Goal: Task Accomplishment & Management: Use online tool/utility

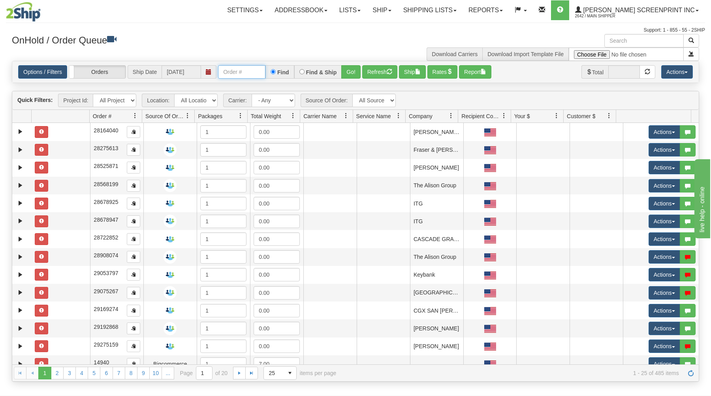
click at [242, 71] on input "text" at bounding box center [241, 71] width 47 height 13
type input "31575402"
drag, startPoint x: 353, startPoint y: 66, endPoint x: 345, endPoint y: 82, distance: 17.7
click at [352, 68] on button "Go!" at bounding box center [350, 71] width 19 height 13
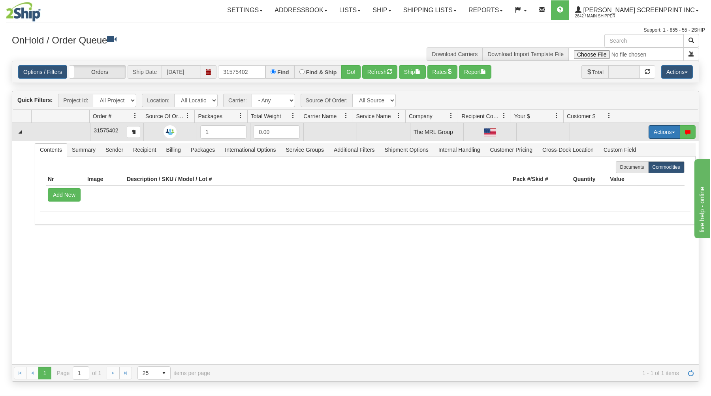
click at [655, 131] on button "Actions" at bounding box center [664, 131] width 32 height 13
click at [642, 148] on link "Open" at bounding box center [647, 147] width 63 height 10
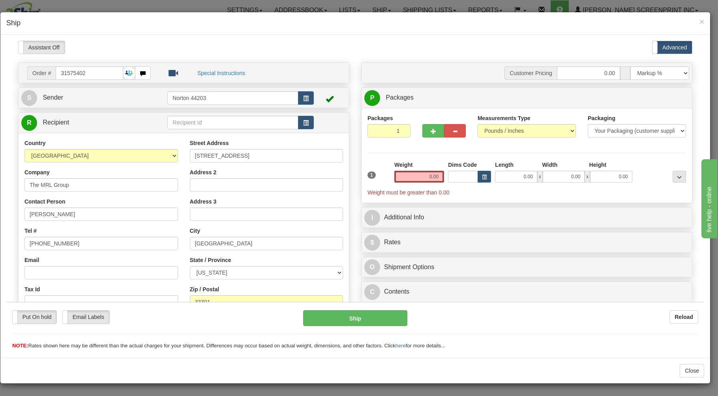
type input "7.00"
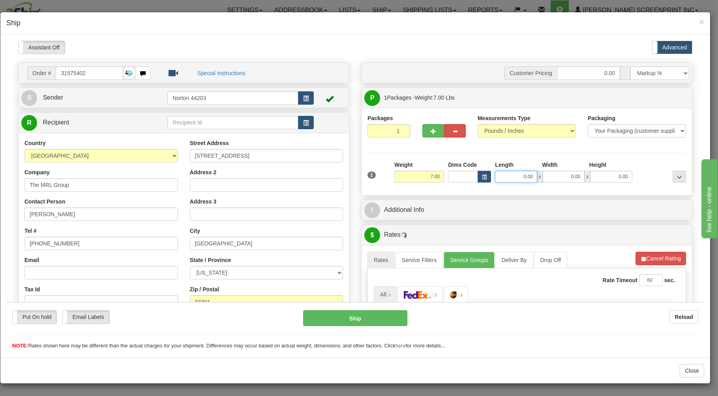
click at [508, 176] on input "0.00" at bounding box center [516, 176] width 42 height 12
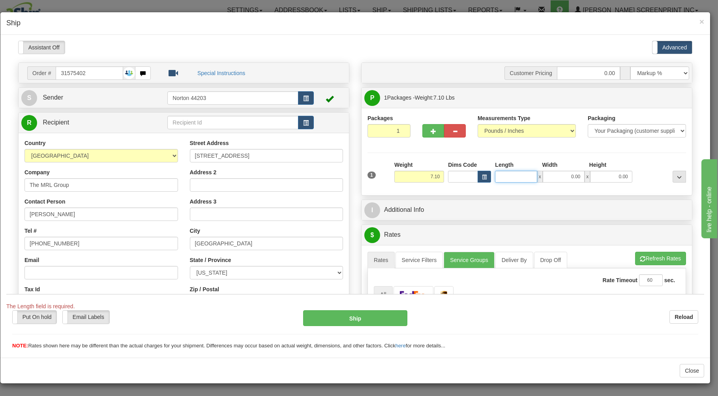
type input "7.25"
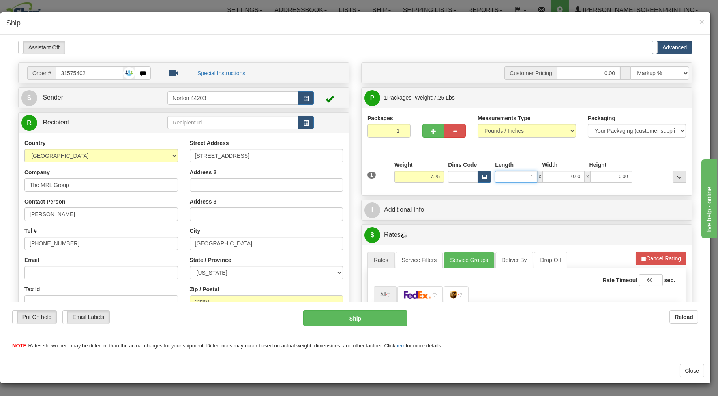
type input "48"
type input "7.00"
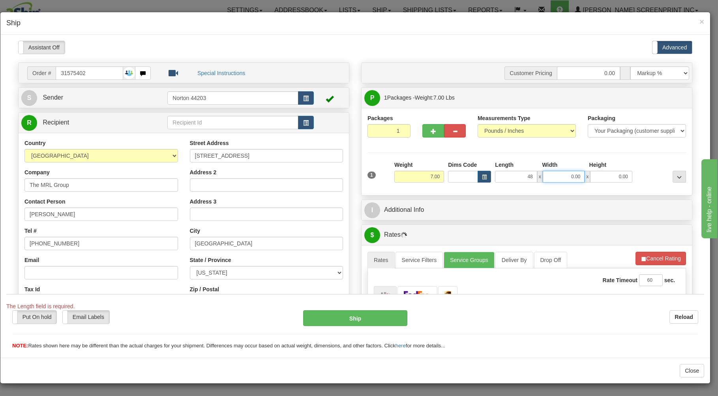
type input "48.00"
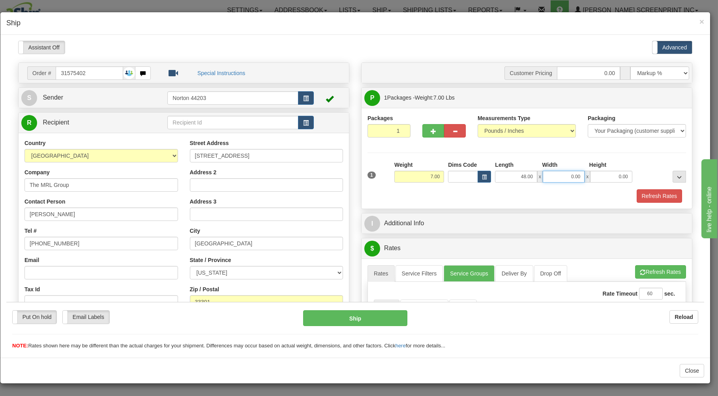
type input "7.05"
type input "25.00"
type input "6.85"
type input "2"
type input "7.05"
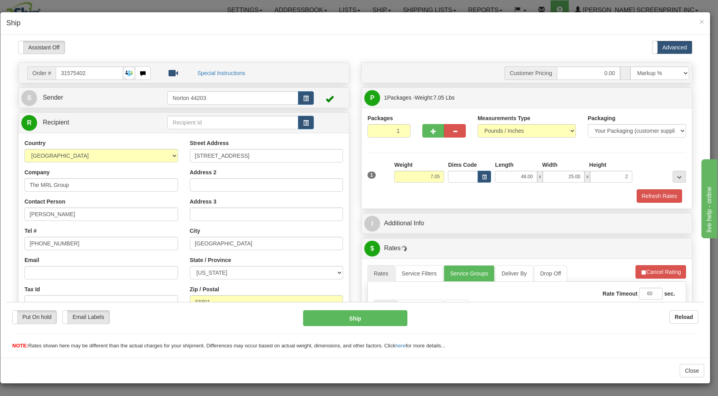
type input "2.00"
type input "7.00"
click at [484, 199] on div "Refresh Rates" at bounding box center [527, 195] width 323 height 13
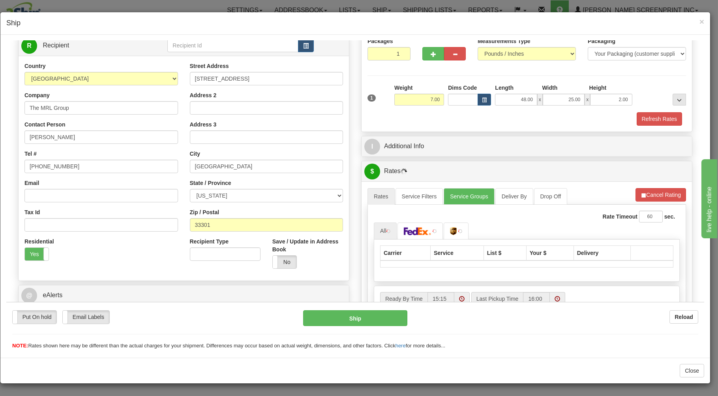
scroll to position [127, 0]
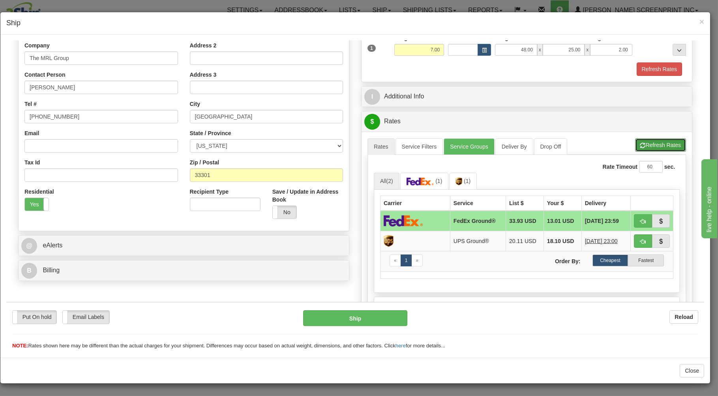
click at [651, 143] on button "Refresh Rates" at bounding box center [660, 144] width 51 height 13
click at [640, 221] on span "button" at bounding box center [643, 220] width 6 height 5
type input "92"
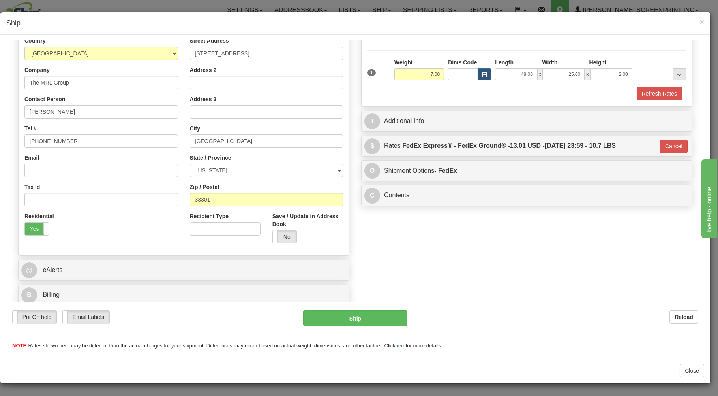
scroll to position [104, 0]
click at [334, 314] on button "Ship" at bounding box center [355, 318] width 105 height 16
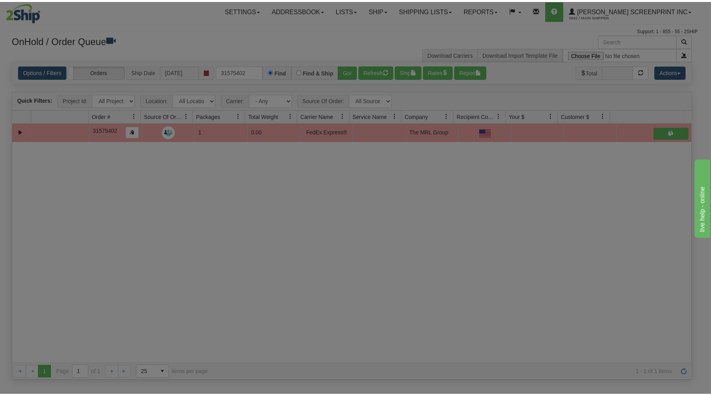
scroll to position [0, 0]
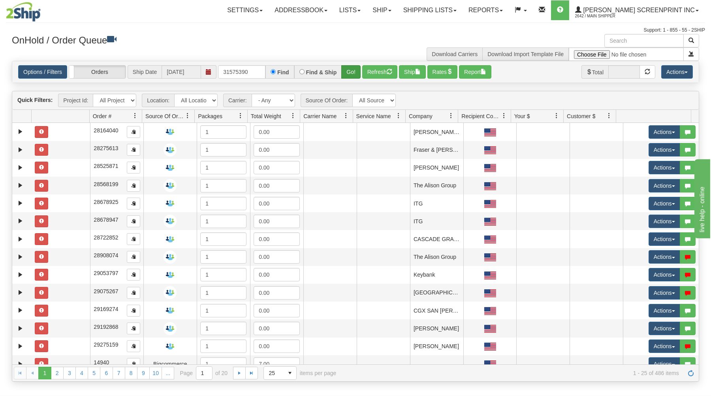
type input "31575390"
click at [347, 67] on button "Go!" at bounding box center [350, 71] width 19 height 13
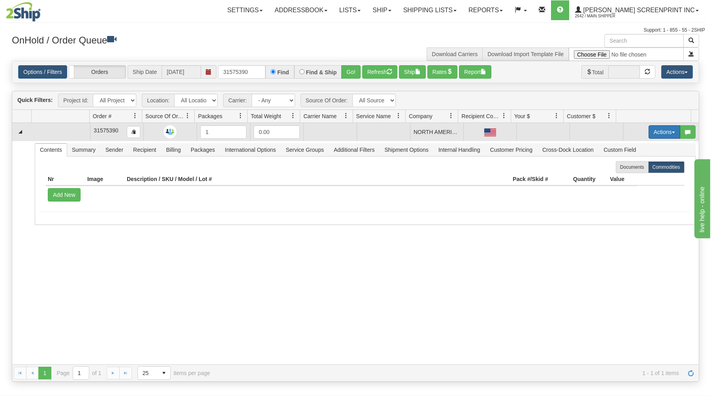
click at [670, 131] on button "Actions" at bounding box center [664, 131] width 32 height 13
click at [631, 145] on span "Open" at bounding box center [633, 147] width 19 height 6
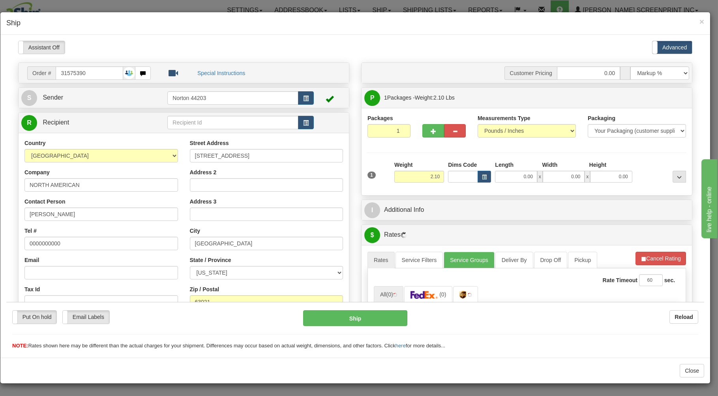
type input "2.15"
click at [504, 178] on input "0.00" at bounding box center [516, 176] width 42 height 12
type input "2.15"
type input "41"
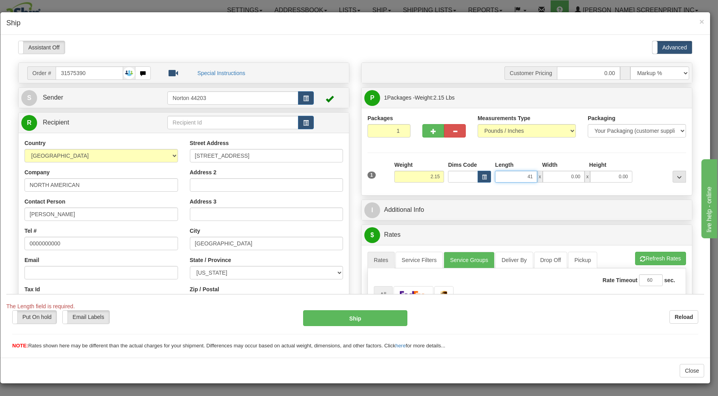
type input "2.20"
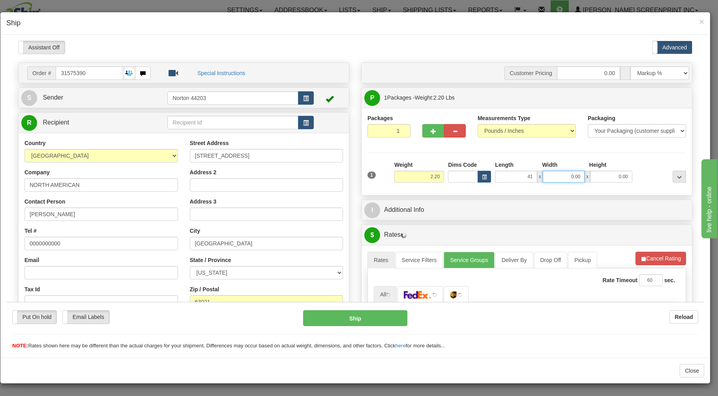
type input "41.00"
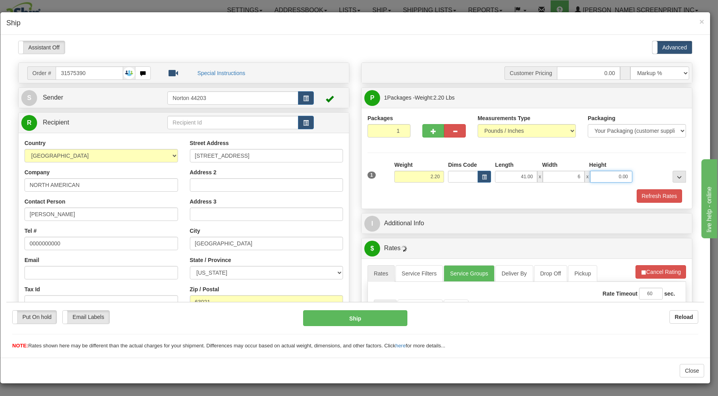
type input "6.00"
click at [501, 192] on div "Refresh Rates" at bounding box center [527, 195] width 323 height 13
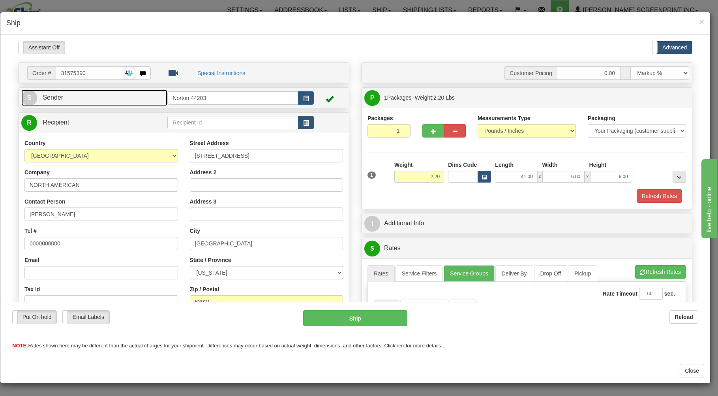
click at [151, 94] on link "S Sender" at bounding box center [94, 97] width 146 height 16
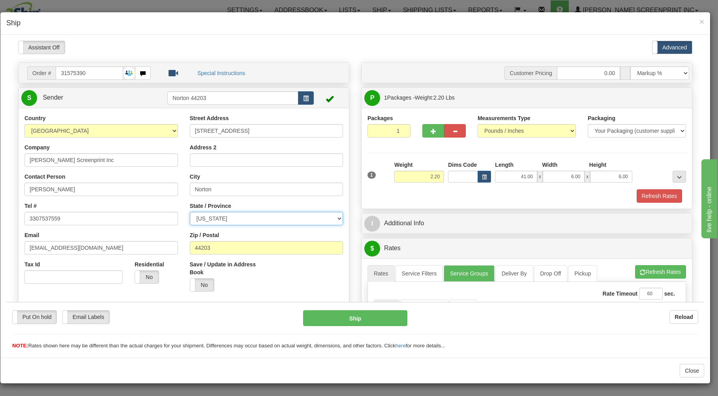
click at [190, 211] on select "[US_STATE] [US_STATE] [US_STATE] [US_STATE] Armed Forces America Armed Forces E…" at bounding box center [267, 217] width 154 height 13
type input "2.15"
select select "OH"
click option "[US_STATE]" at bounding box center [6, 40] width 0 height 0
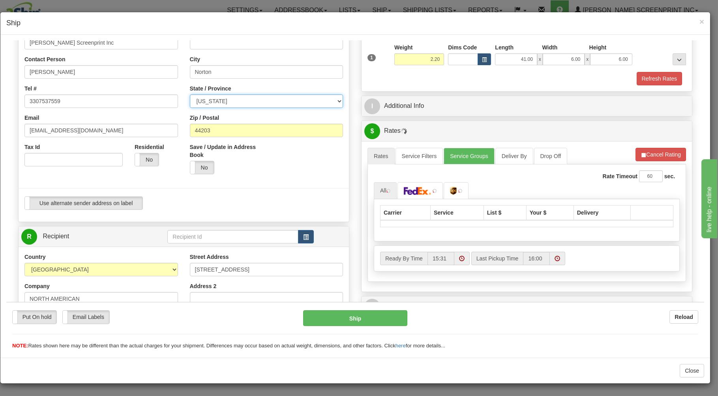
scroll to position [127, 0]
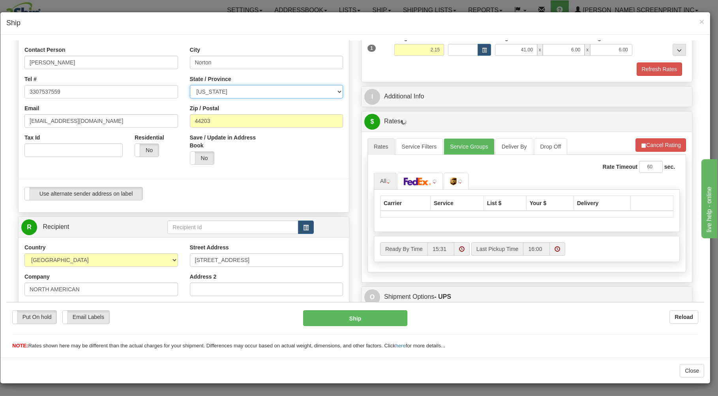
type input "2.20"
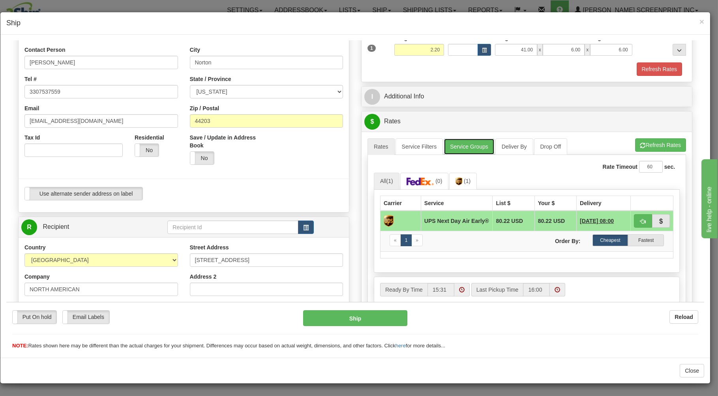
click at [473, 148] on link "Service Groups" at bounding box center [469, 146] width 51 height 17
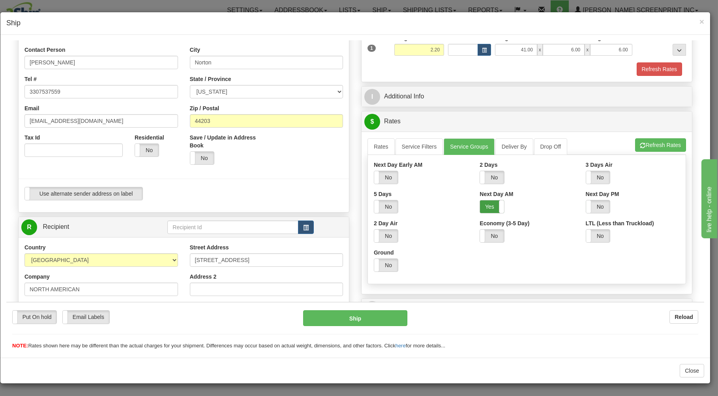
drag, startPoint x: 484, startPoint y: 207, endPoint x: 419, endPoint y: 169, distance: 75.7
click at [484, 207] on label "Yes" at bounding box center [492, 206] width 24 height 13
click at [371, 148] on link "Rates" at bounding box center [381, 146] width 27 height 17
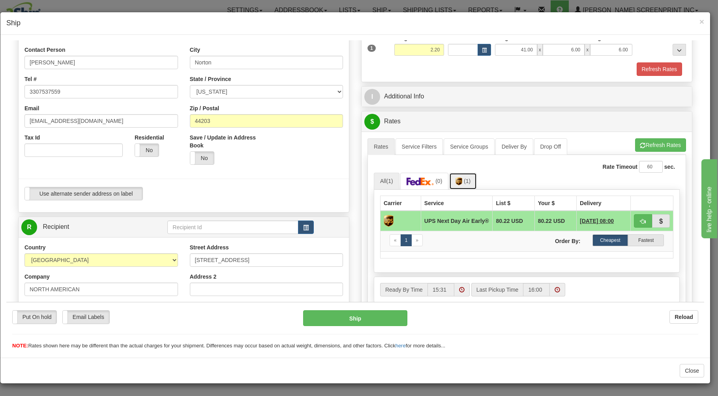
click at [454, 183] on link "(1)" at bounding box center [463, 180] width 28 height 17
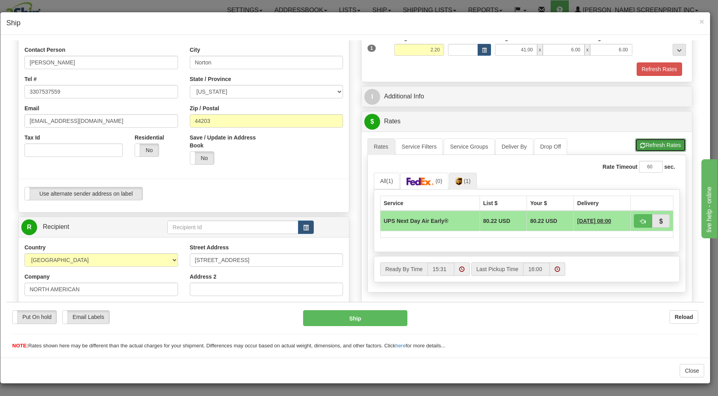
click at [648, 143] on button "Refresh Rates" at bounding box center [660, 144] width 51 height 13
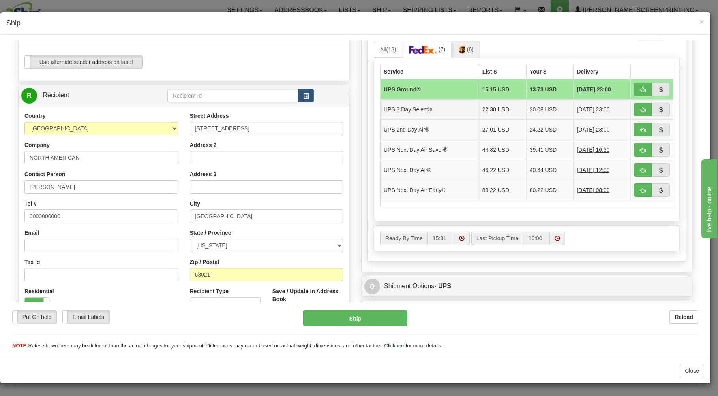
scroll to position [296, 0]
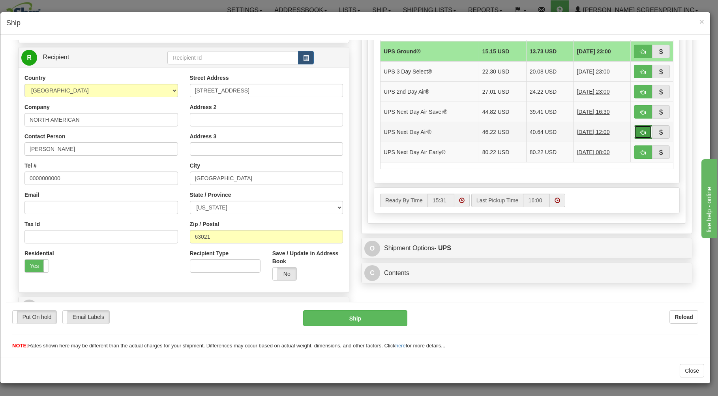
click at [635, 129] on button "button" at bounding box center [643, 131] width 18 height 13
type input "01"
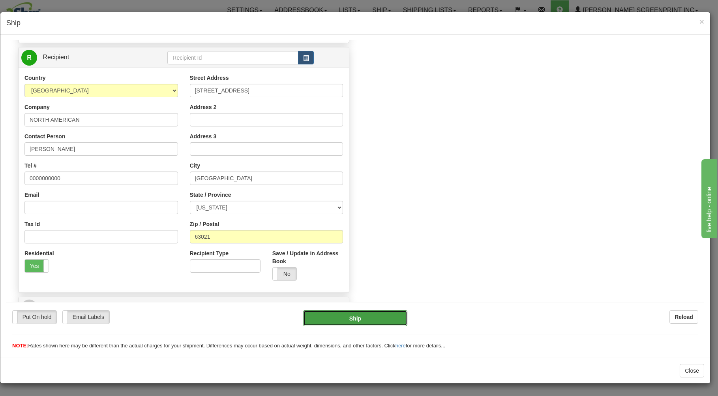
click at [328, 315] on button "Ship" at bounding box center [355, 318] width 105 height 16
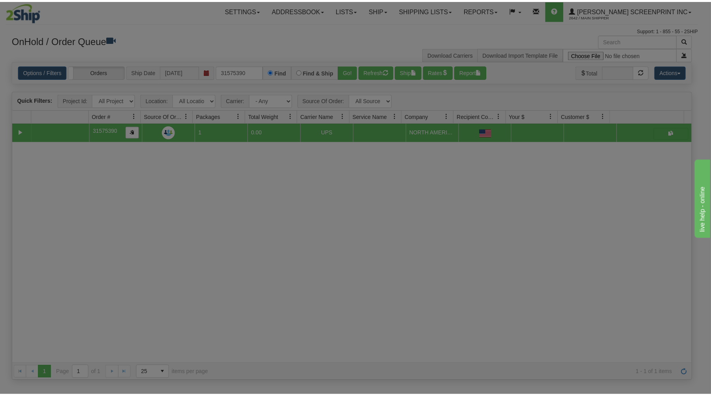
scroll to position [0, 0]
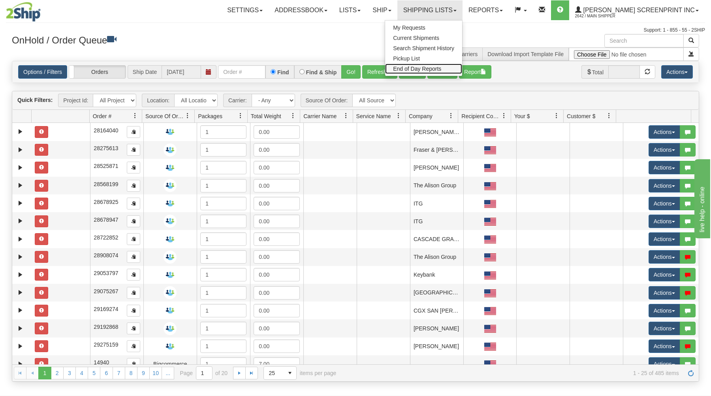
click at [441, 67] on span "End of Day Reports" at bounding box center [417, 69] width 48 height 6
